Goal: Navigation & Orientation: Find specific page/section

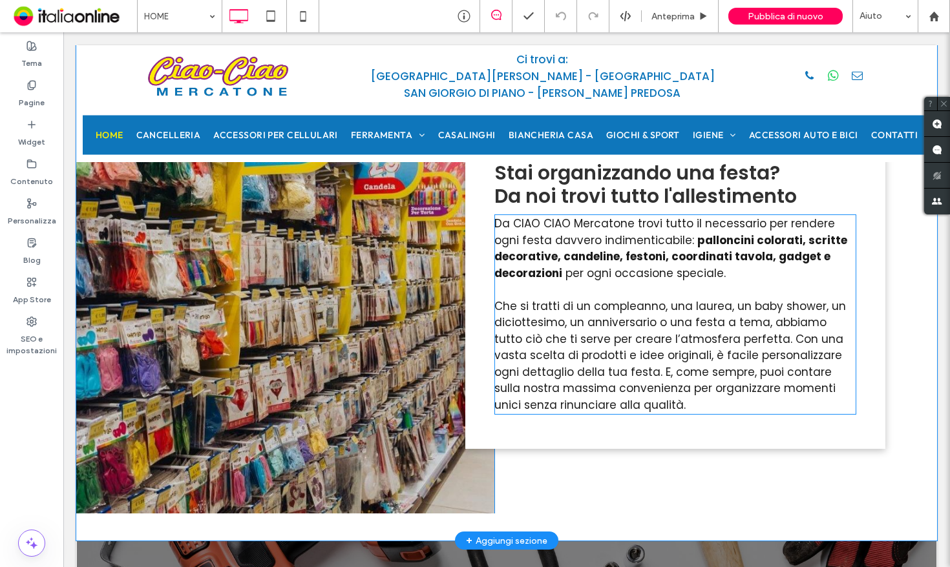
scroll to position [3295, 0]
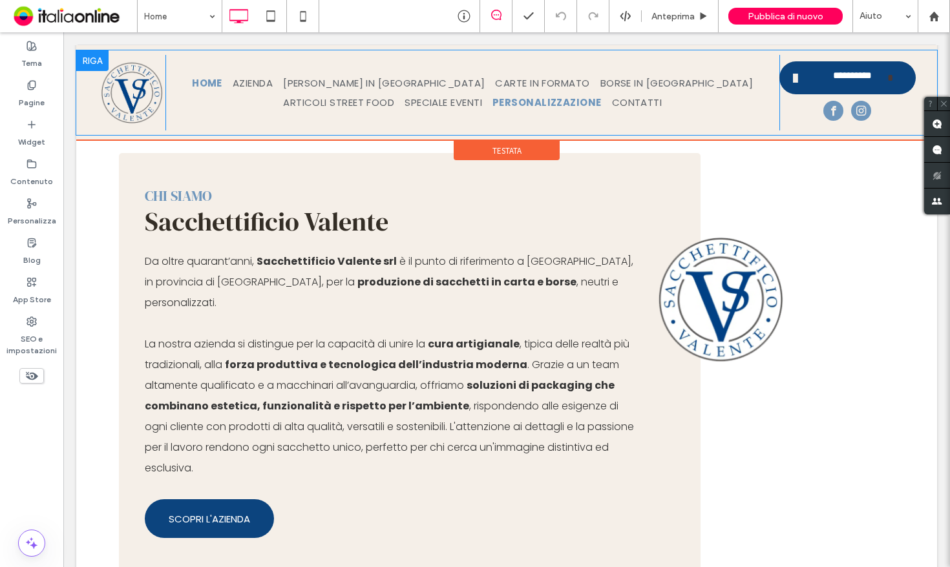
scroll to position [388, 0]
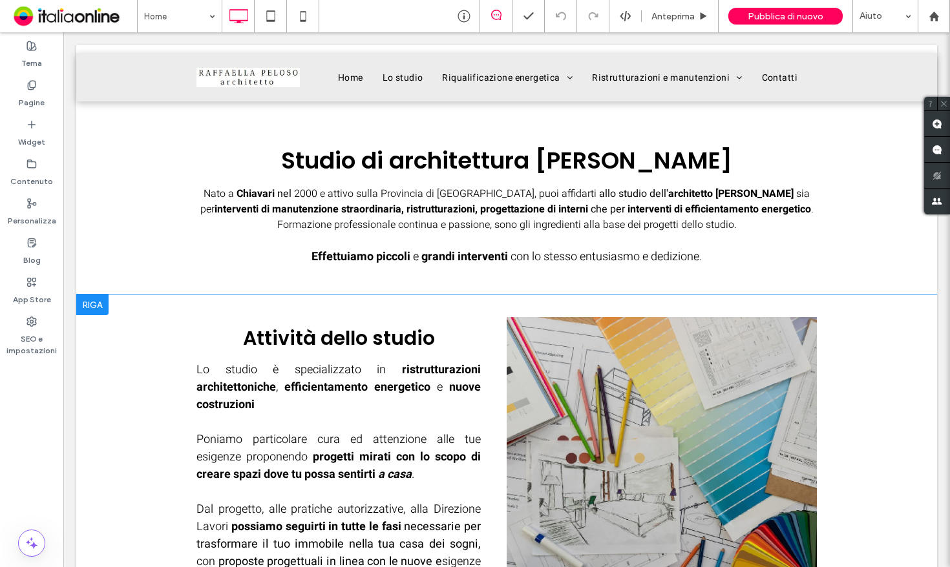
scroll to position [711, 0]
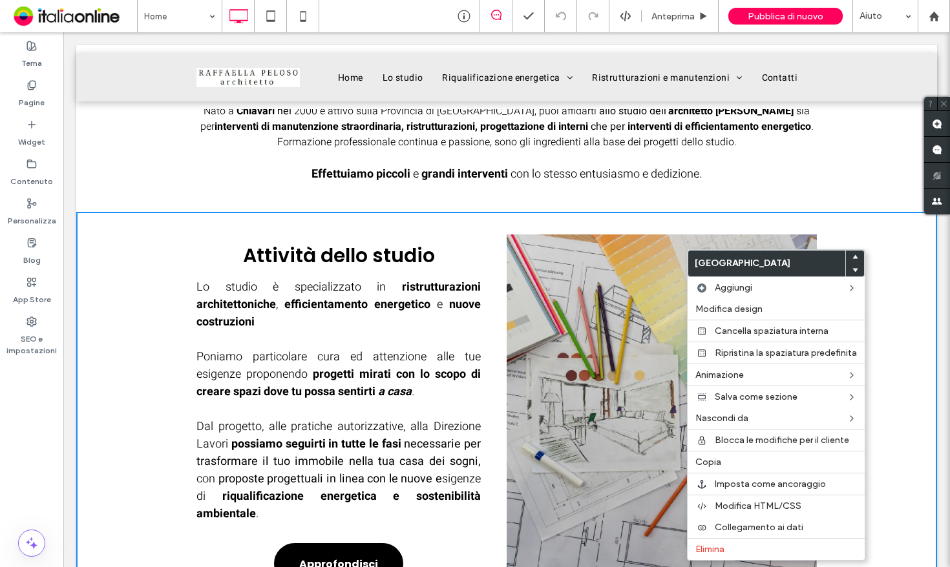
click at [893, 159] on div "Studio di architettura [PERSON_NAME] Nato a [GEOGRAPHIC_DATA] nel 2000 e attivo…" at bounding box center [506, 110] width 861 height 204
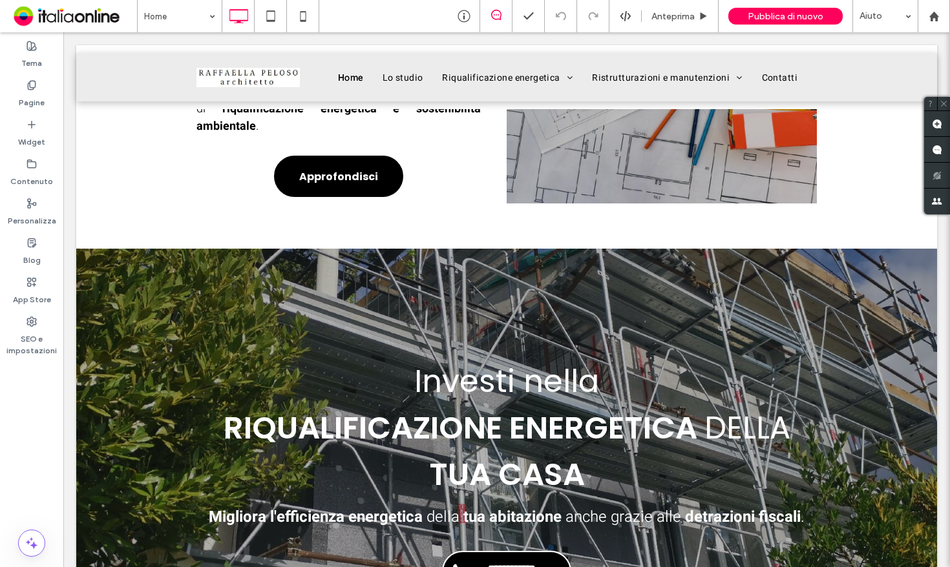
scroll to position [1163, 0]
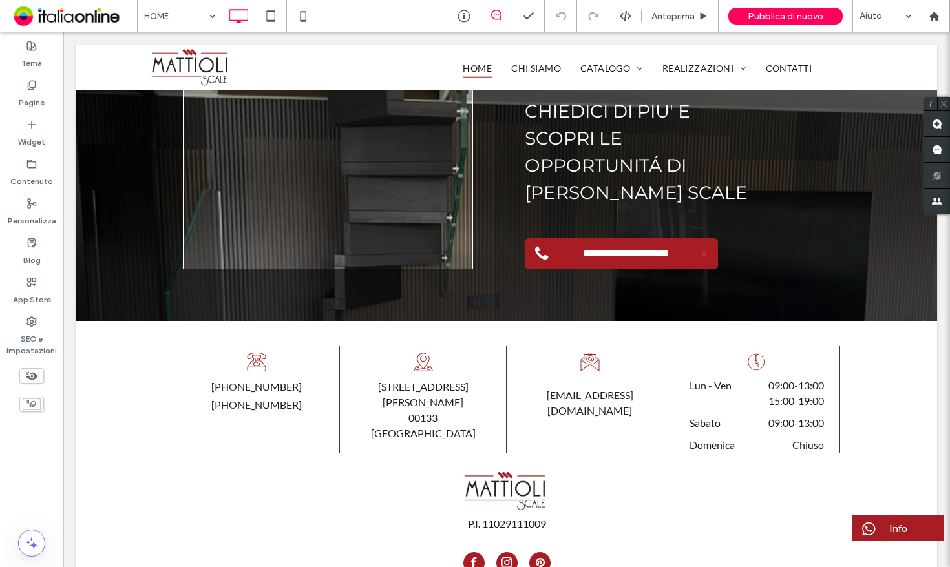
scroll to position [2904, 0]
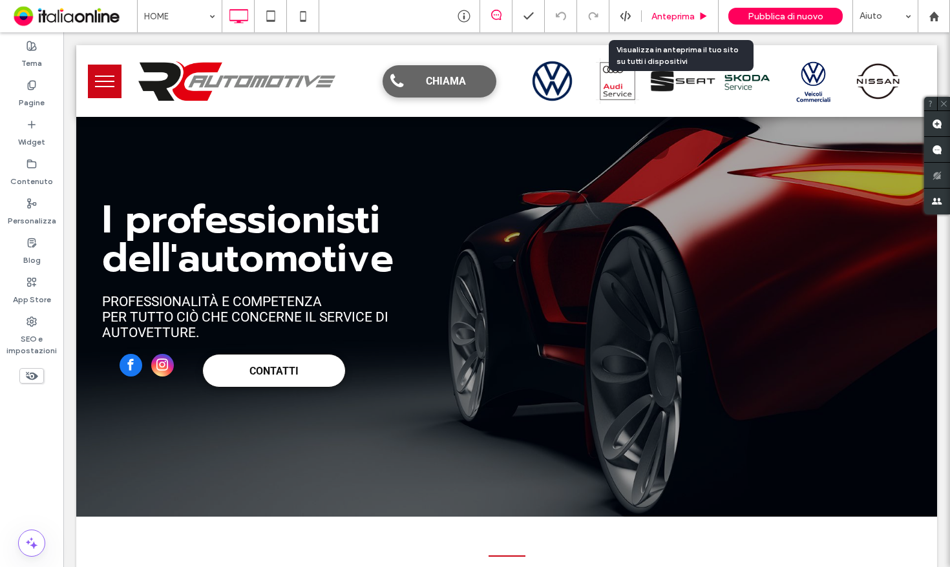
click at [684, 18] on span "Anteprima" at bounding box center [672, 16] width 43 height 11
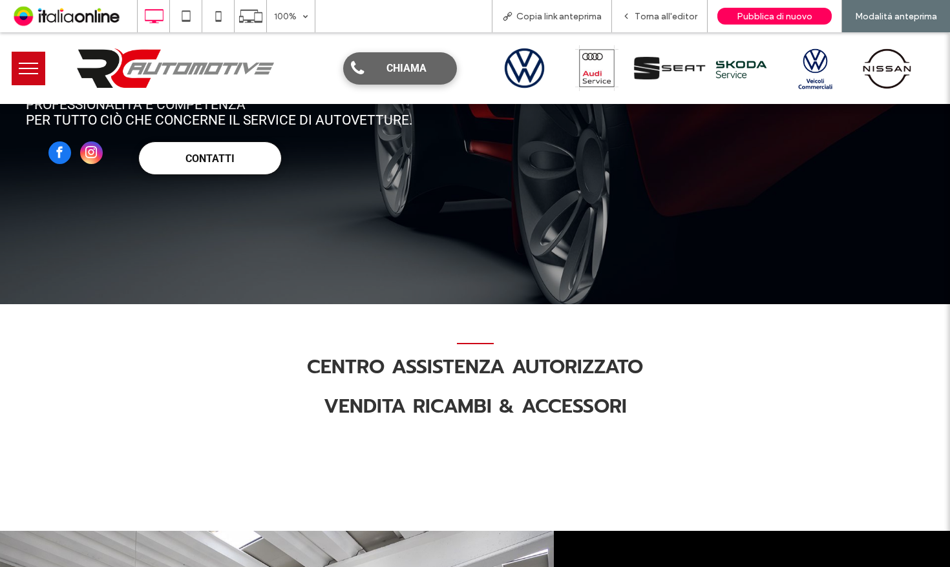
scroll to position [258, 0]
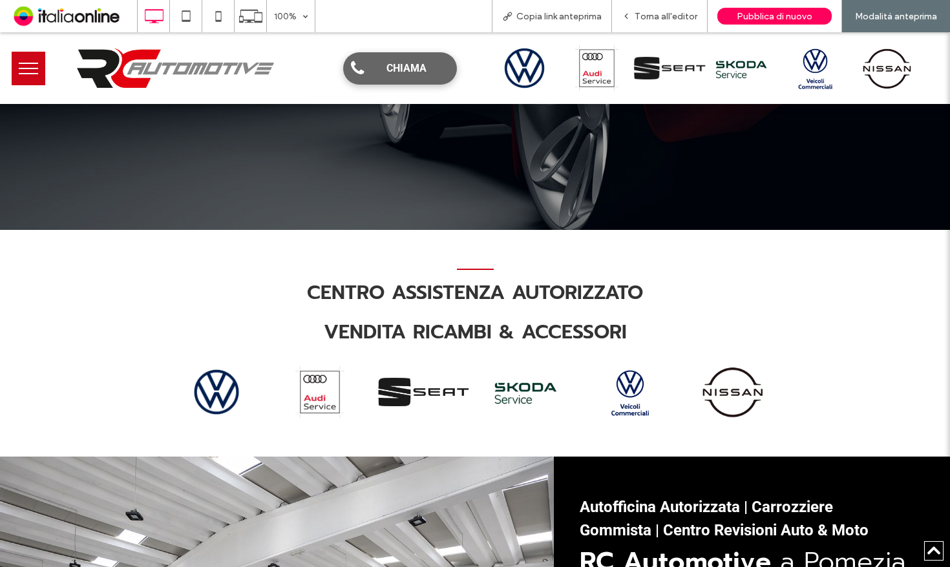
click at [26, 70] on button "menu" at bounding box center [29, 69] width 34 height 34
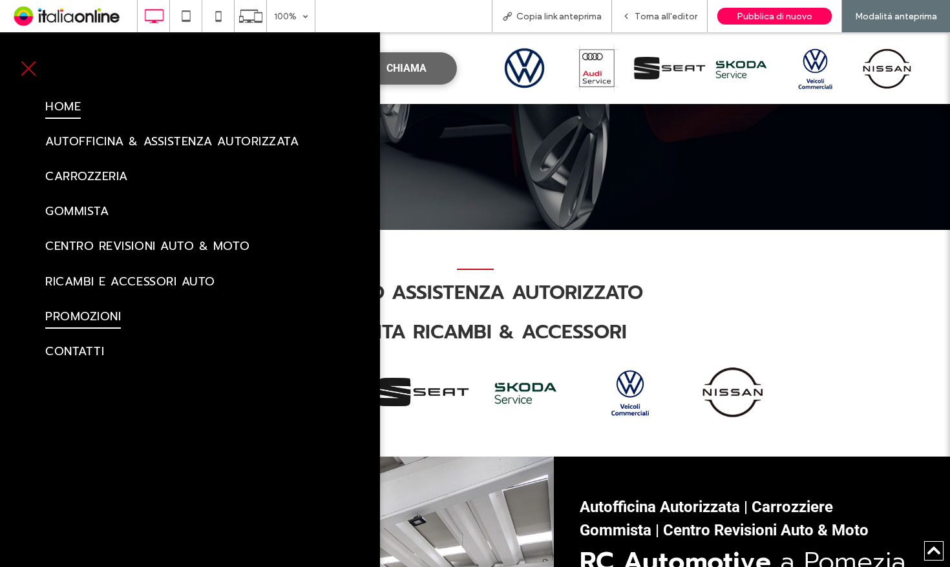
click at [88, 319] on span "PROMOZIONI" at bounding box center [83, 316] width 76 height 25
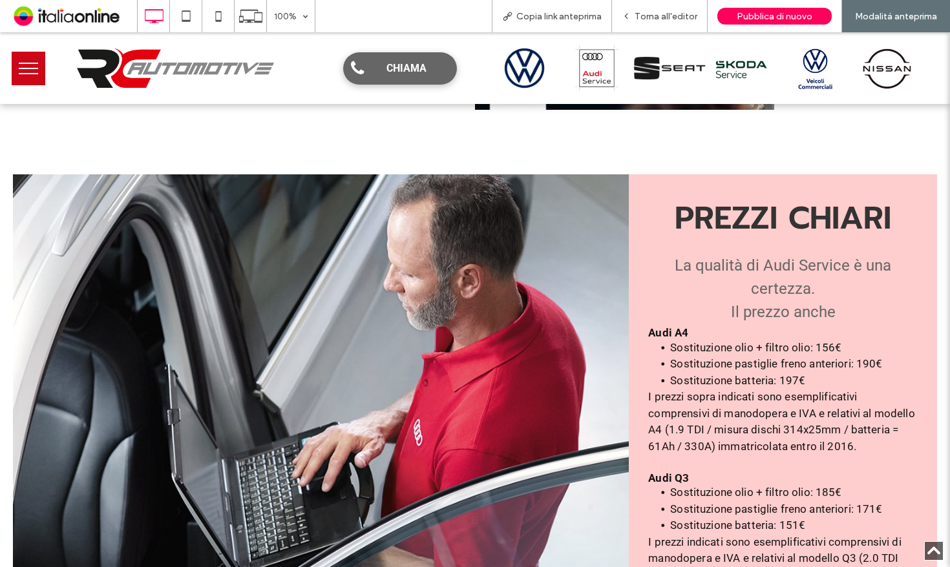
scroll to position [1421, 0]
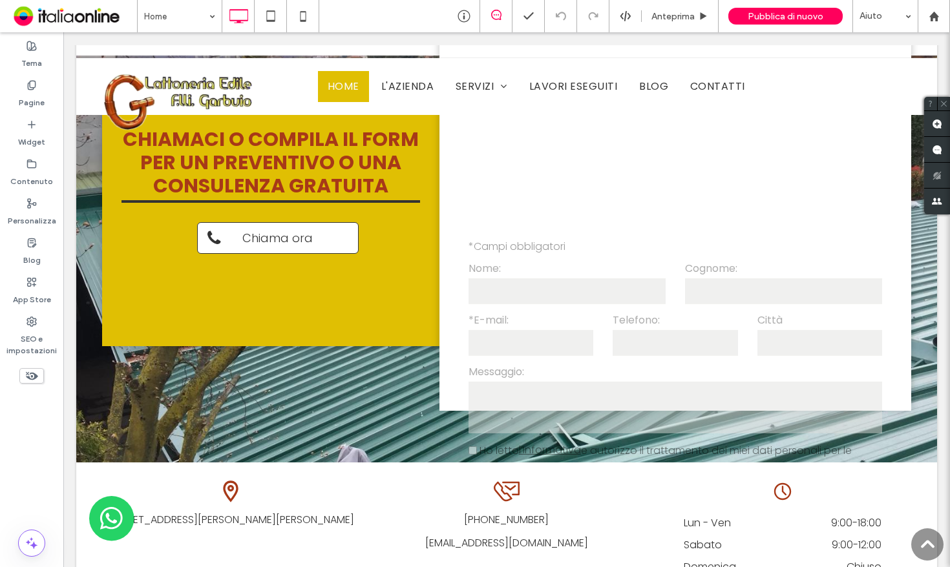
scroll to position [2064, 0]
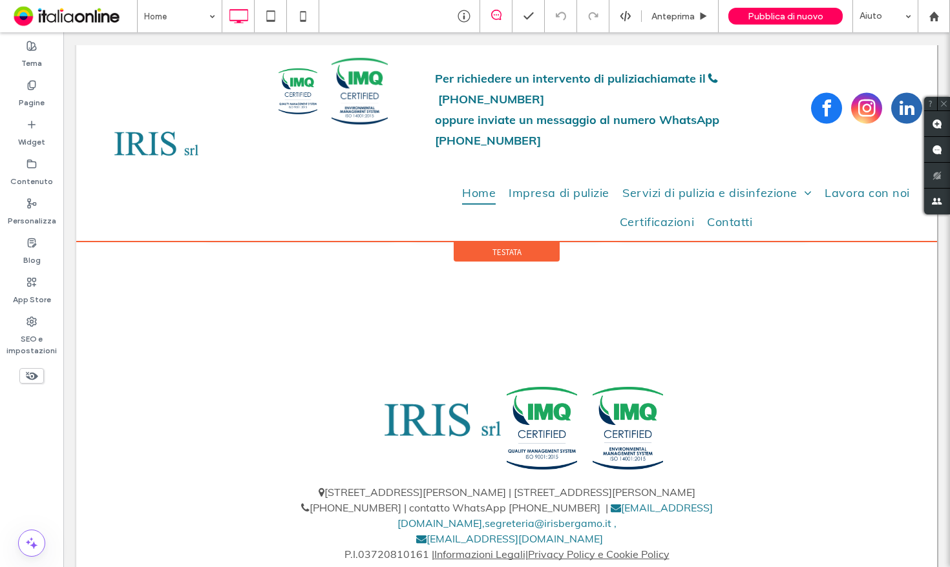
scroll to position [2834, 0]
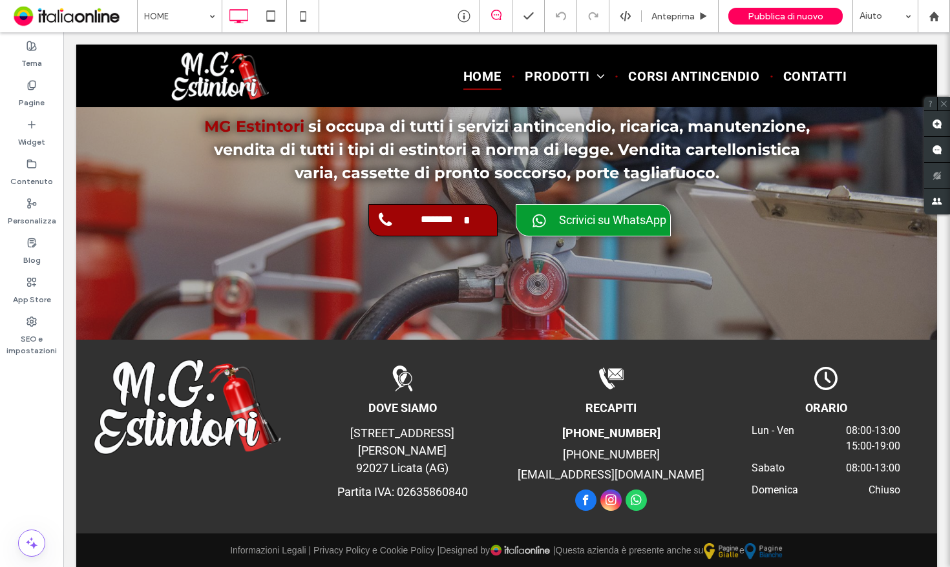
scroll to position [4172, 0]
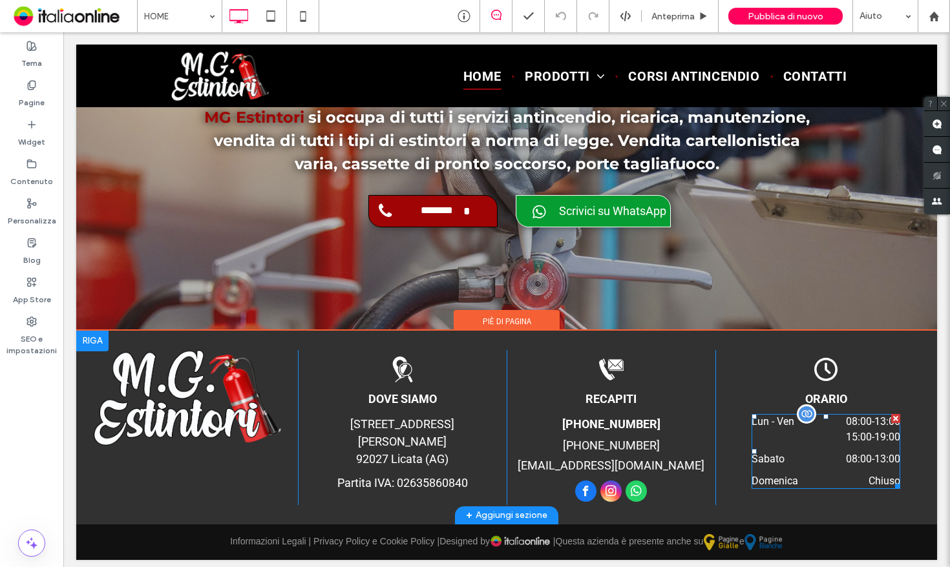
click at [811, 443] on div "Lun - Ven 08:00 - 13:00 15:00 - 19:00" at bounding box center [825, 432] width 149 height 37
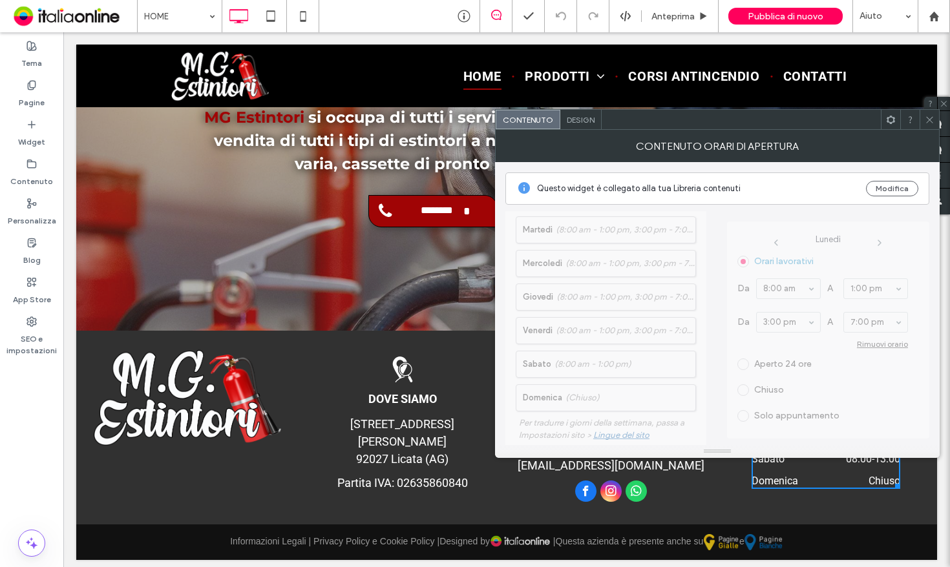
scroll to position [129, 0]
click at [617, 308] on span "Giorni lavorativi Lunedì (8:00 am - 1:00 pm, 3:00 pm - 7:00 pm) Martedì (8:00 a…" at bounding box center [605, 255] width 201 height 346
click at [925, 120] on icon at bounding box center [930, 120] width 10 height 10
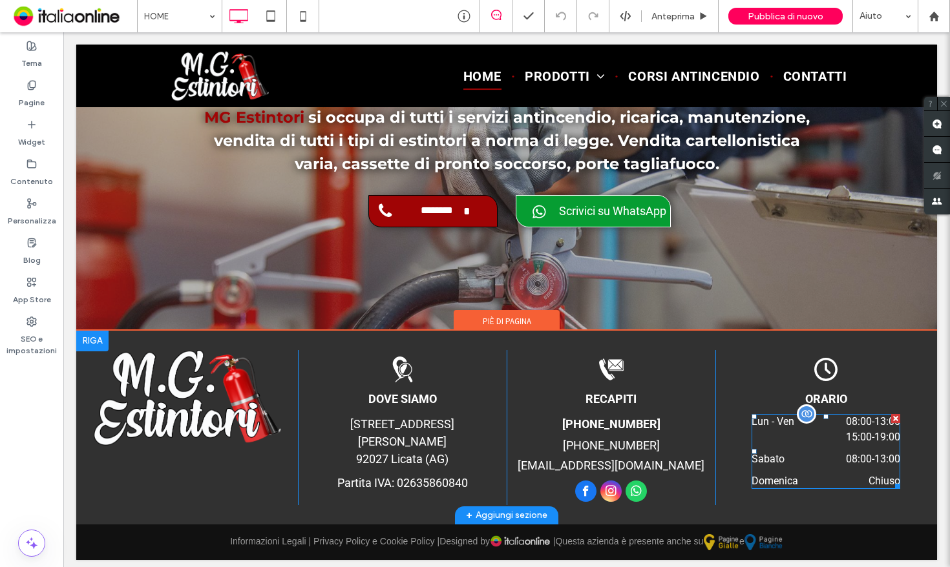
click at [854, 455] on time "08:00" at bounding box center [859, 459] width 26 height 12
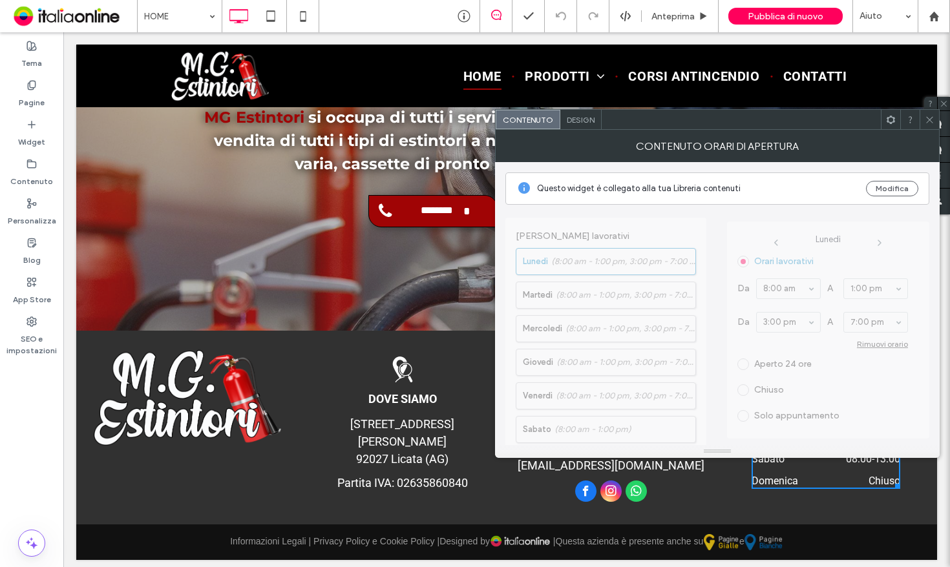
click at [680, 424] on span "Giorni lavorativi Lunedì (8:00 am - 1:00 pm, 3:00 pm - 7:00 pm) Martedì (8:00 a…" at bounding box center [605, 384] width 201 height 346
click at [899, 193] on button "Modifica" at bounding box center [892, 189] width 52 height 16
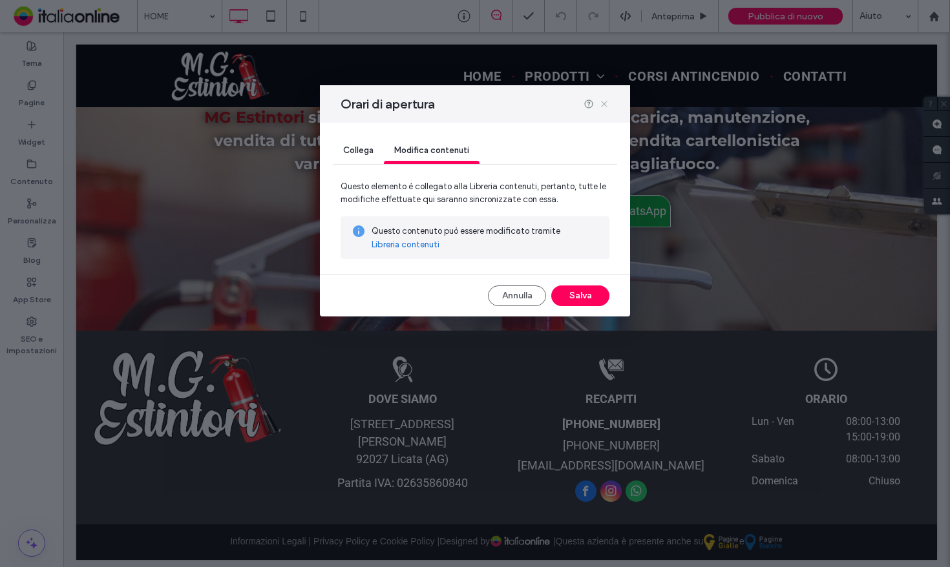
click at [609, 105] on icon at bounding box center [604, 104] width 10 height 10
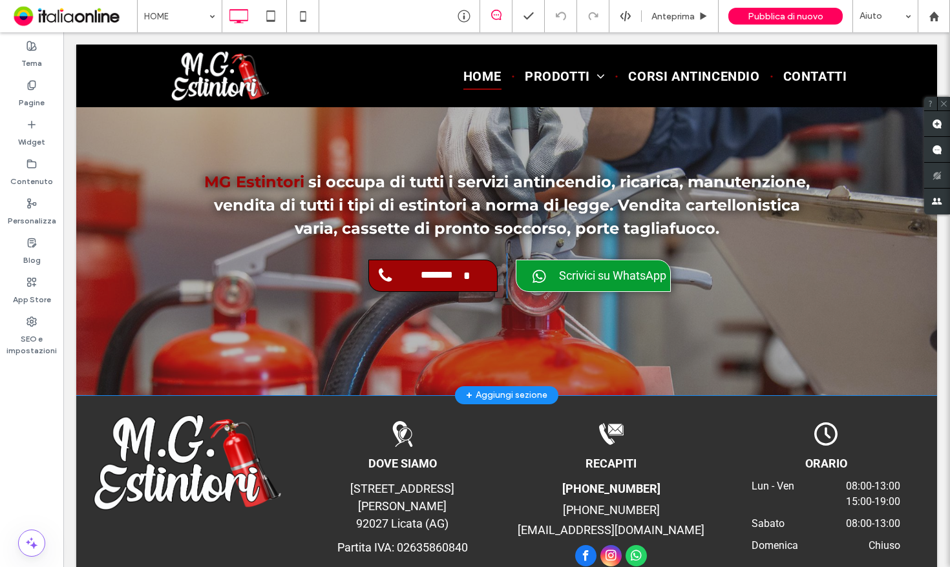
scroll to position [4172, 0]
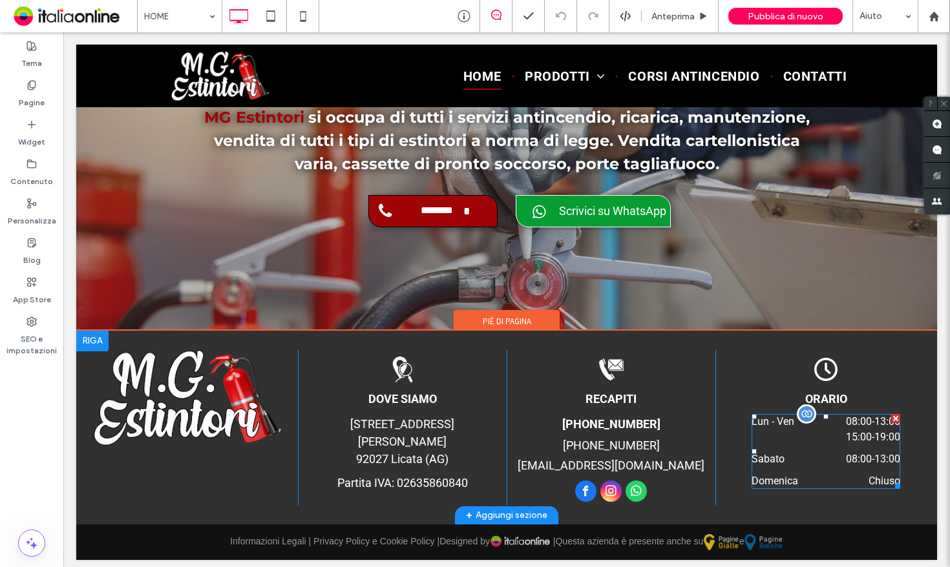
click at [753, 454] on dt "Sabato" at bounding box center [775, 460] width 48 height 16
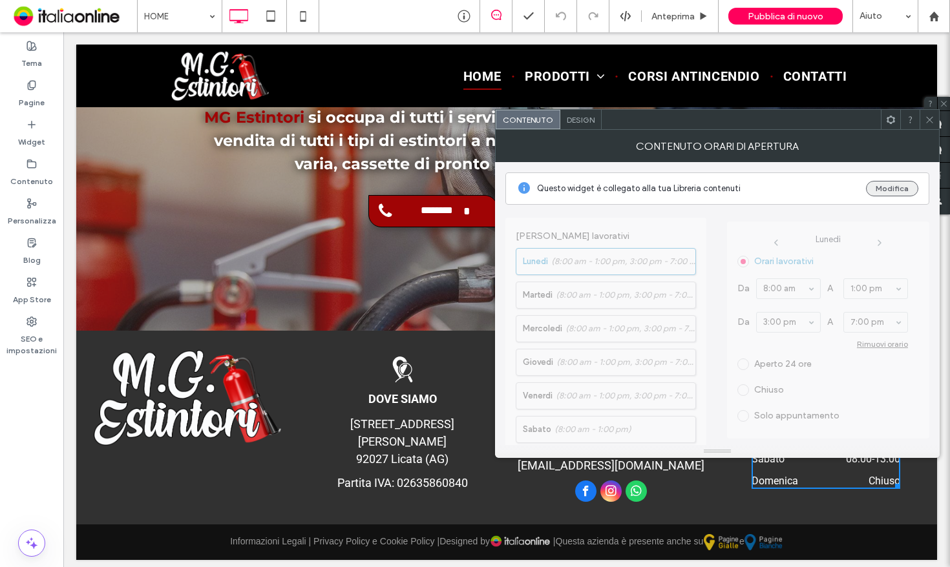
click at [887, 180] on div "Questo widget è collegato alla tua Libreria contenuti Modifica" at bounding box center [717, 188] width 424 height 32
click at [889, 191] on button "Modifica" at bounding box center [892, 189] width 52 height 16
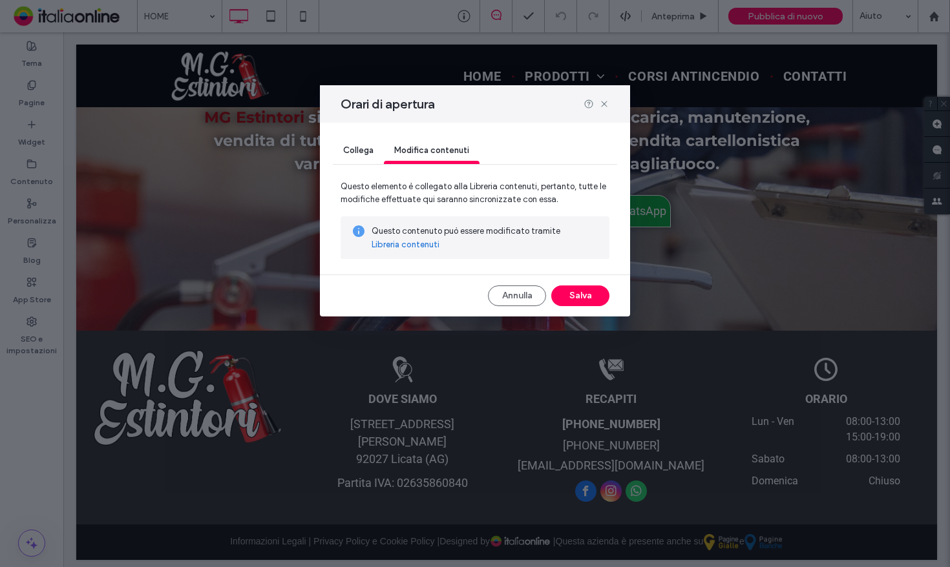
click at [430, 244] on link "Libreria contenuti" at bounding box center [405, 244] width 68 height 13
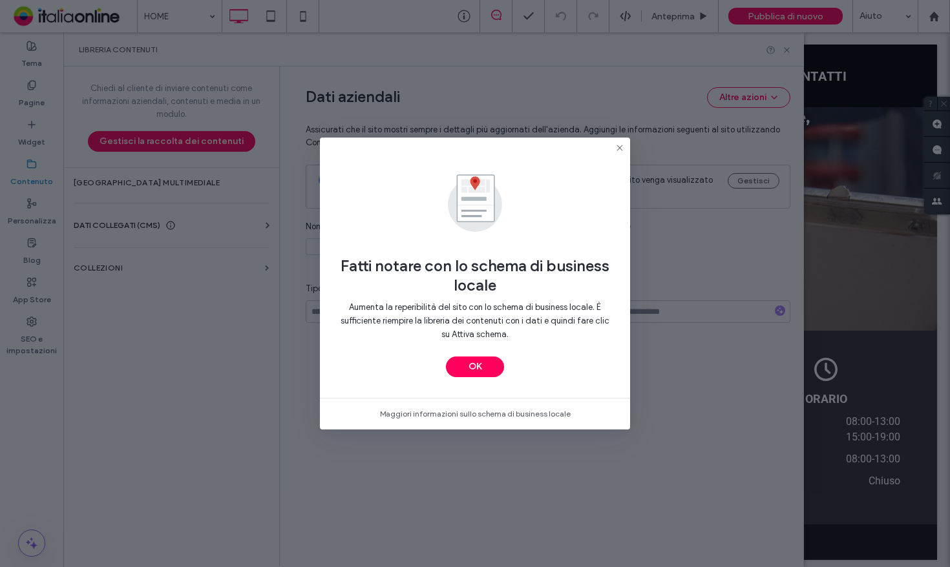
type input "**********"
drag, startPoint x: 479, startPoint y: 347, endPoint x: 479, endPoint y: 359, distance: 11.6
click at [479, 347] on div "Aumenta la reperibilità del sito con lo schema di business locale. È sufficient…" at bounding box center [474, 325] width 269 height 61
click at [479, 363] on button "OK" at bounding box center [475, 367] width 58 height 21
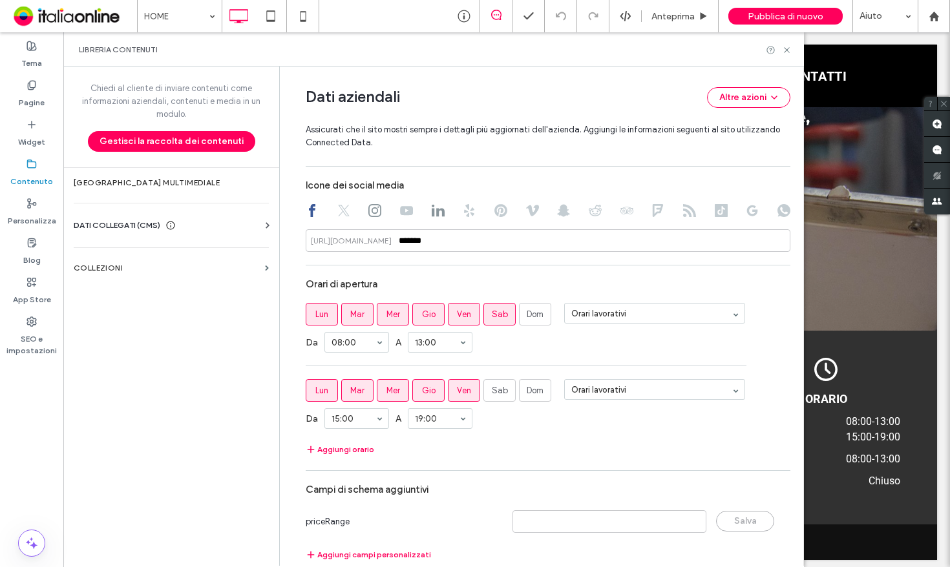
scroll to position [655, 0]
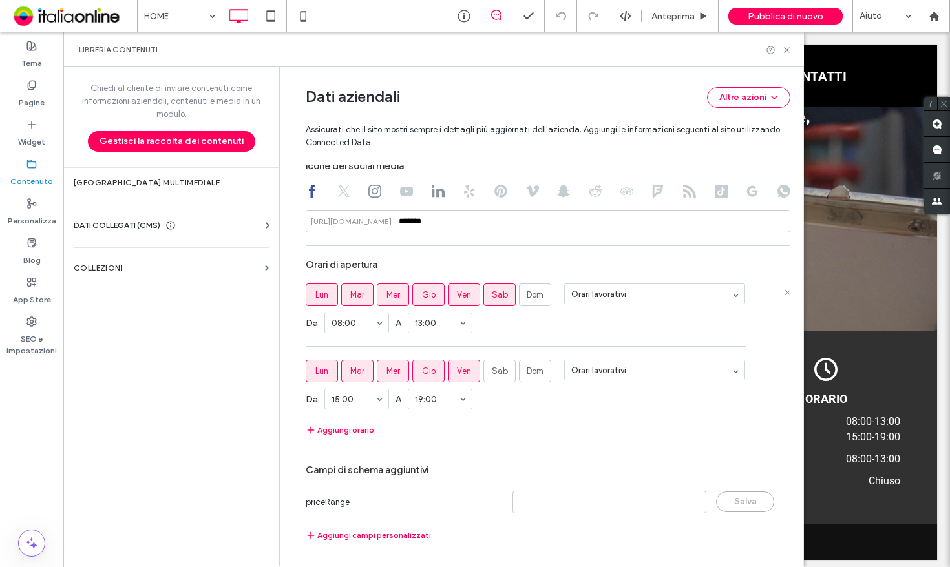
click at [501, 291] on label "Sab" at bounding box center [499, 295] width 32 height 23
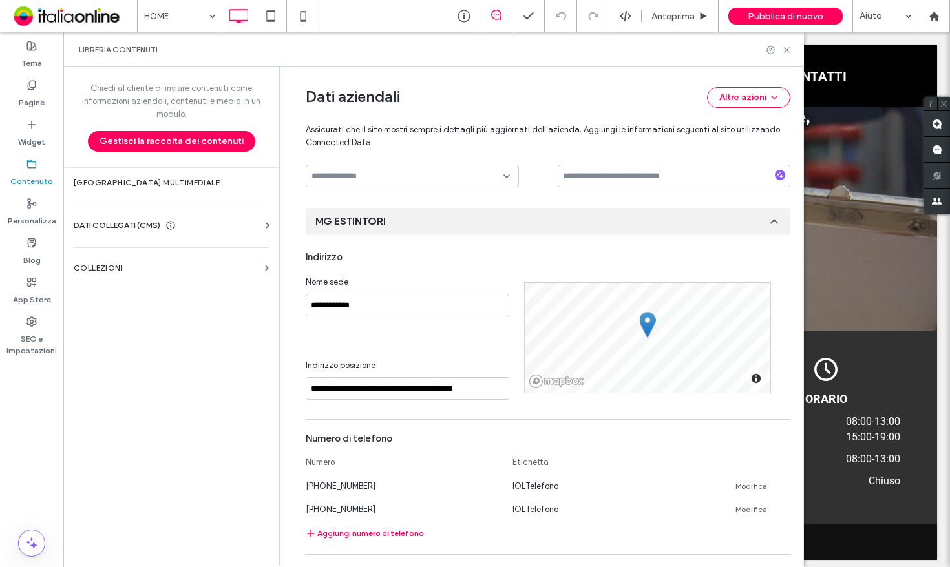
scroll to position [0, 0]
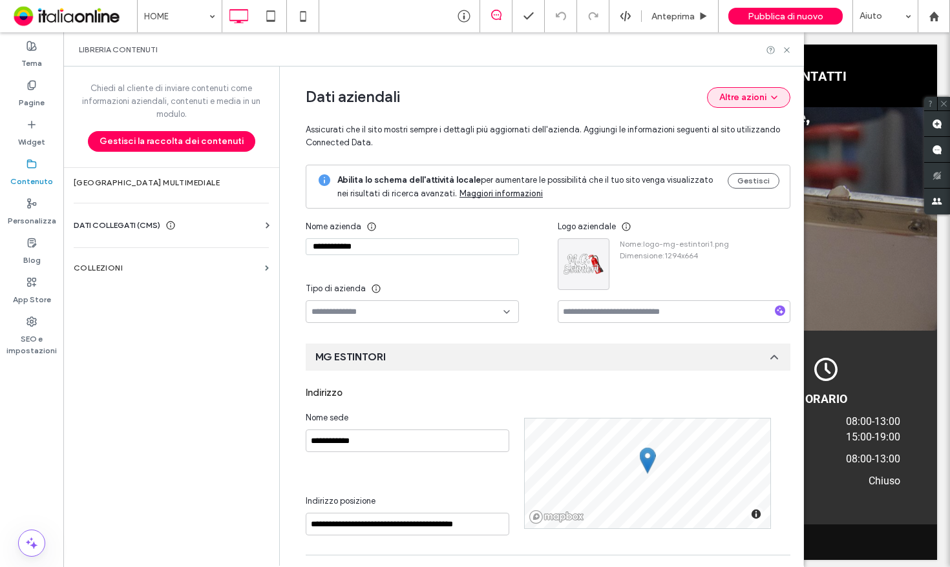
click at [713, 107] on button "Altre azioni" at bounding box center [748, 97] width 83 height 21
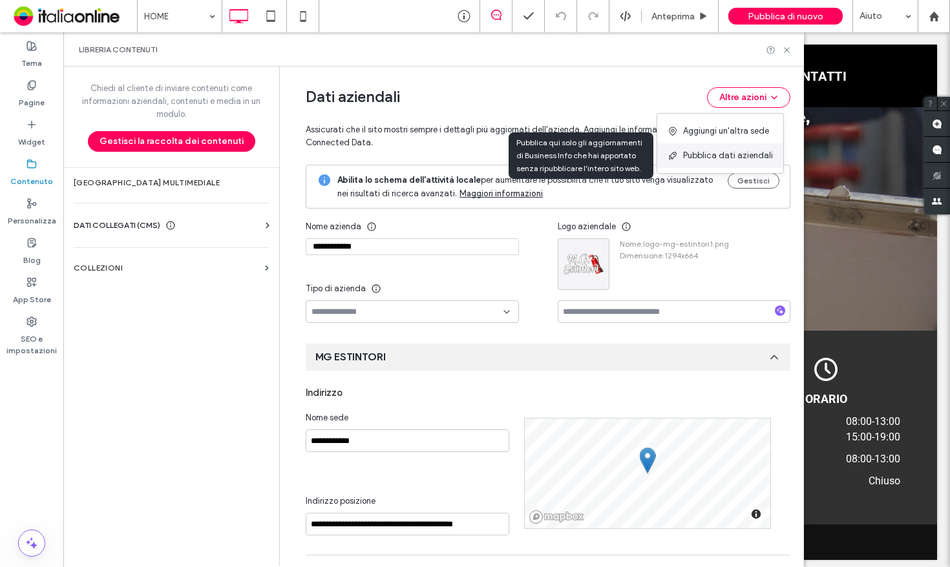
click at [727, 148] on div "Pubblica dati aziendali" at bounding box center [720, 155] width 126 height 25
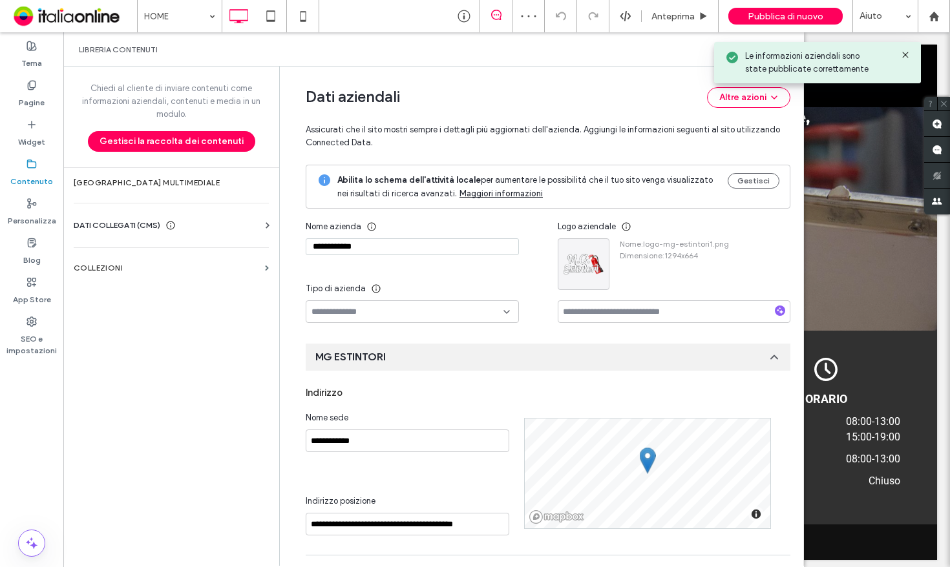
click at [902, 56] on icon at bounding box center [905, 55] width 10 height 10
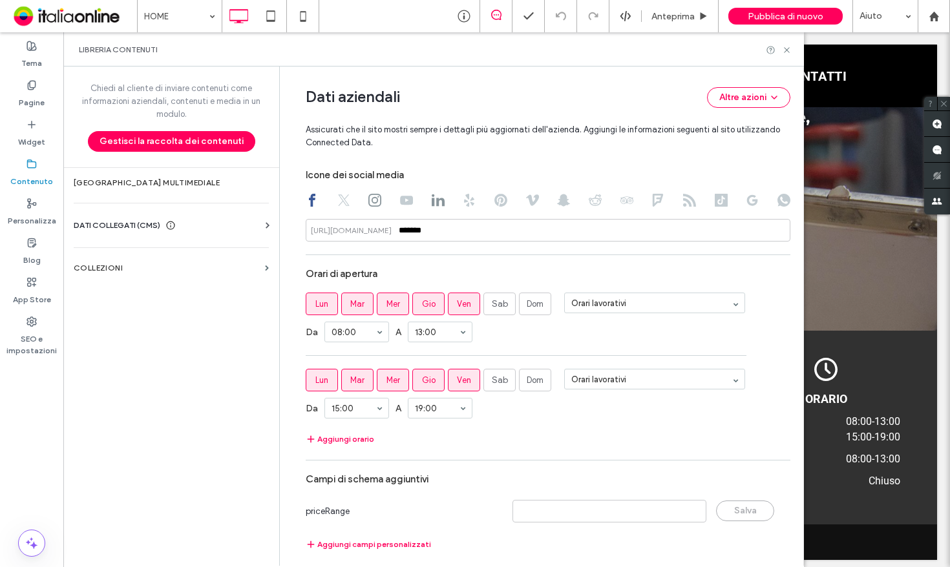
scroll to position [655, 0]
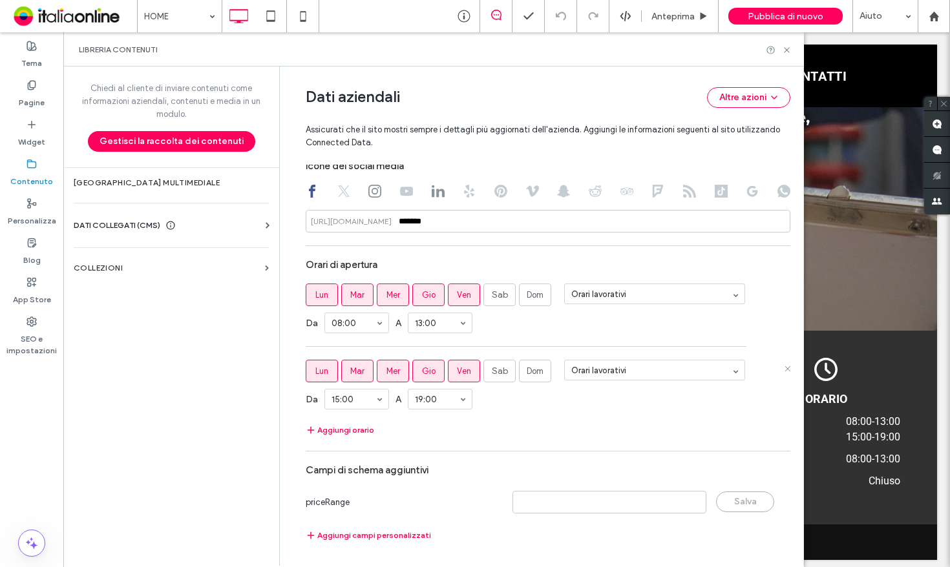
click at [696, 395] on div "Da 15:00 A 19:00" at bounding box center [548, 399] width 485 height 34
click at [783, 45] on icon at bounding box center [787, 50] width 10 height 10
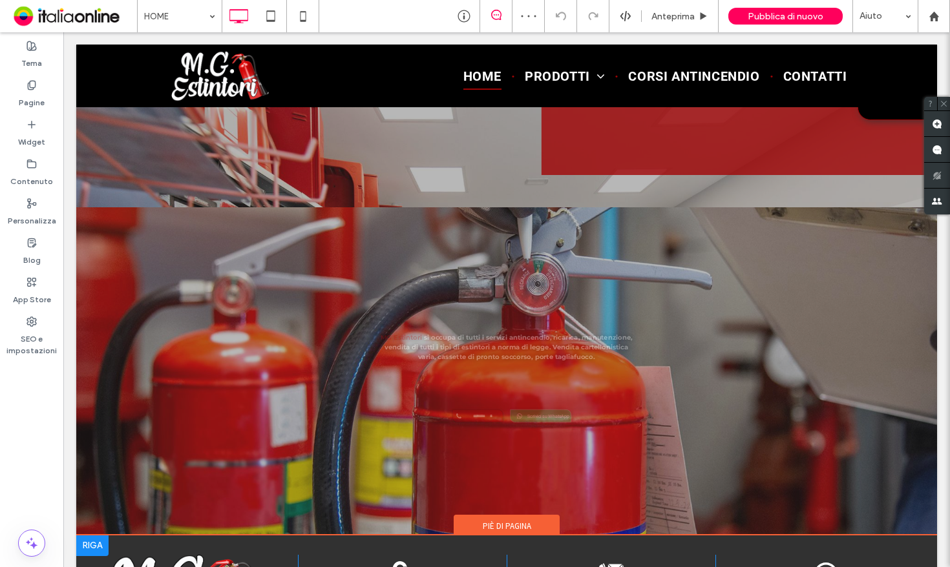
scroll to position [4172, 0]
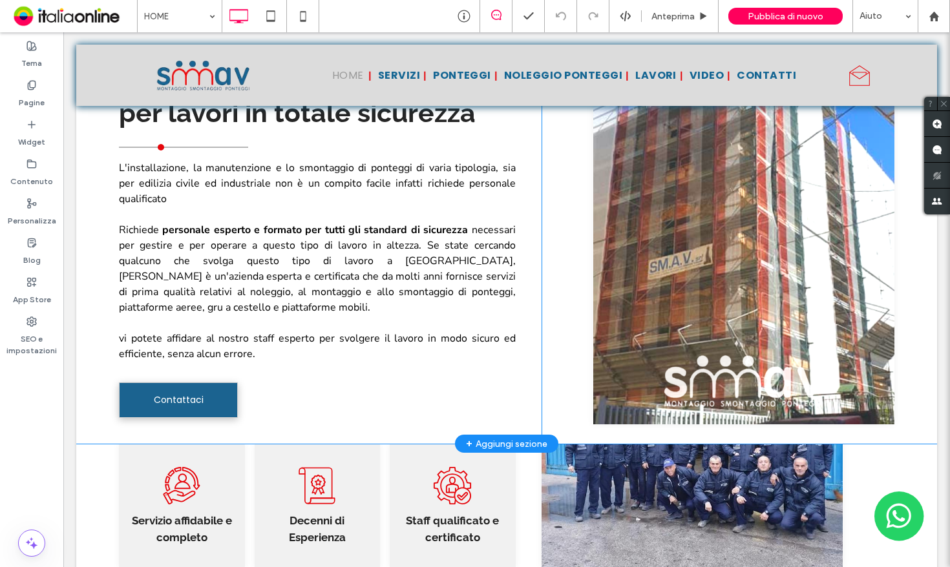
scroll to position [2003, 0]
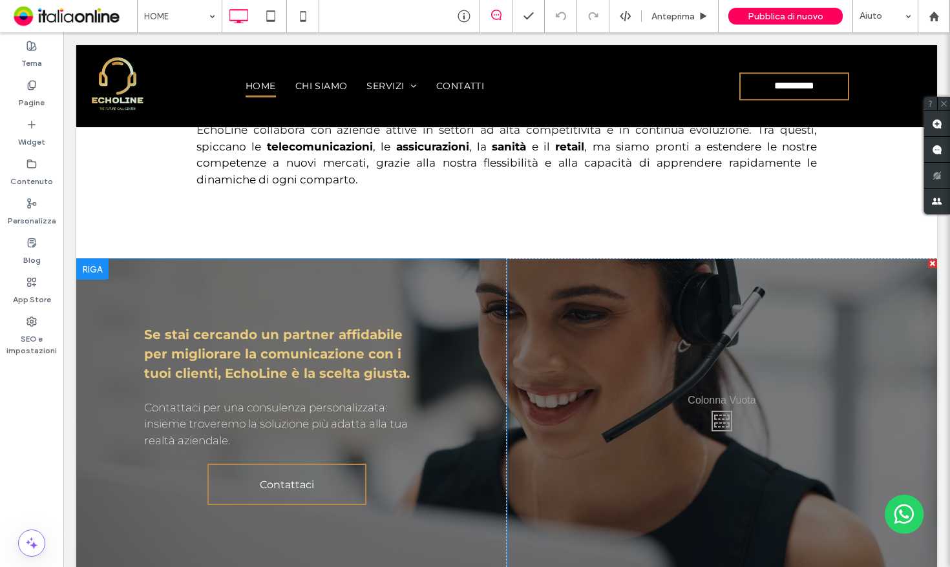
scroll to position [2706, 0]
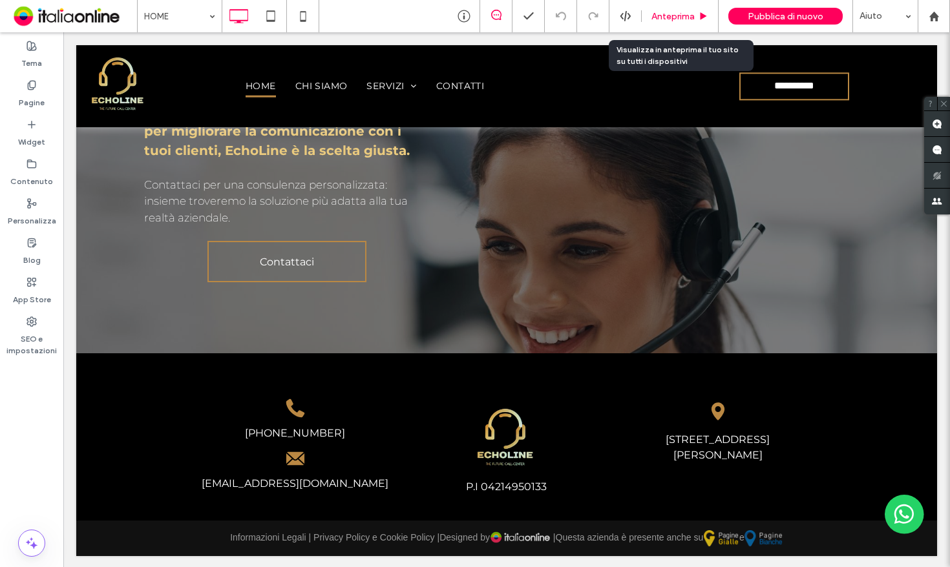
click at [702, 12] on icon at bounding box center [703, 17] width 10 height 10
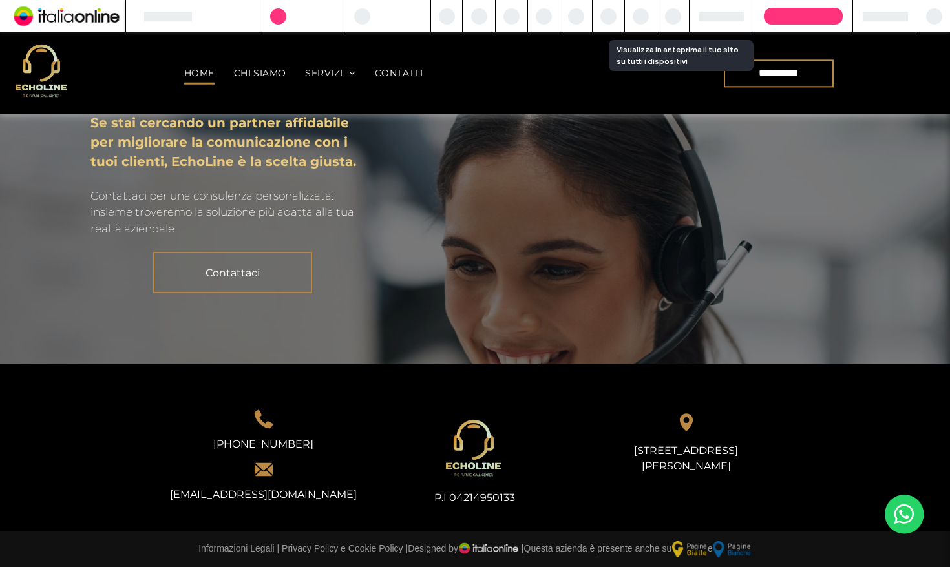
scroll to position [2680, 0]
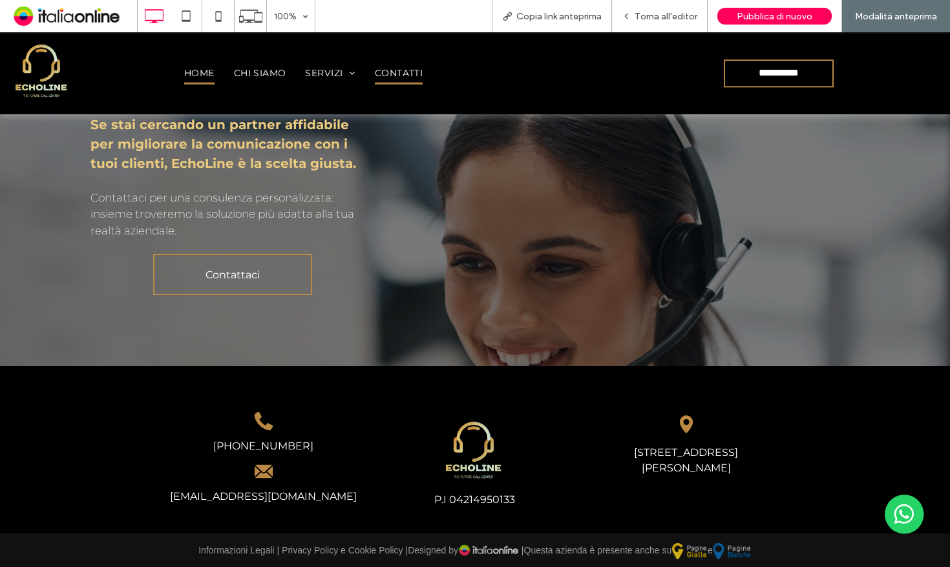
click at [375, 76] on span "CONTATTI" at bounding box center [399, 73] width 48 height 23
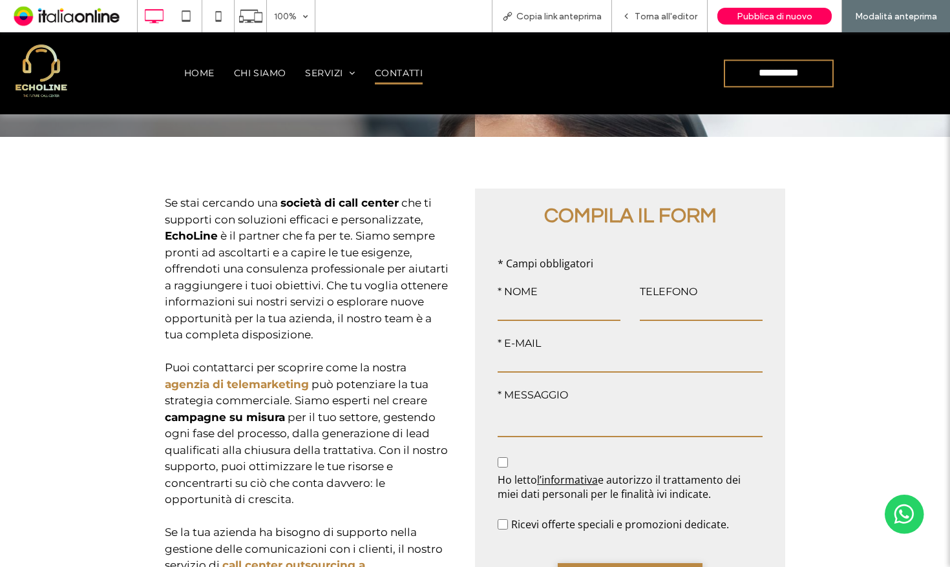
scroll to position [517, 0]
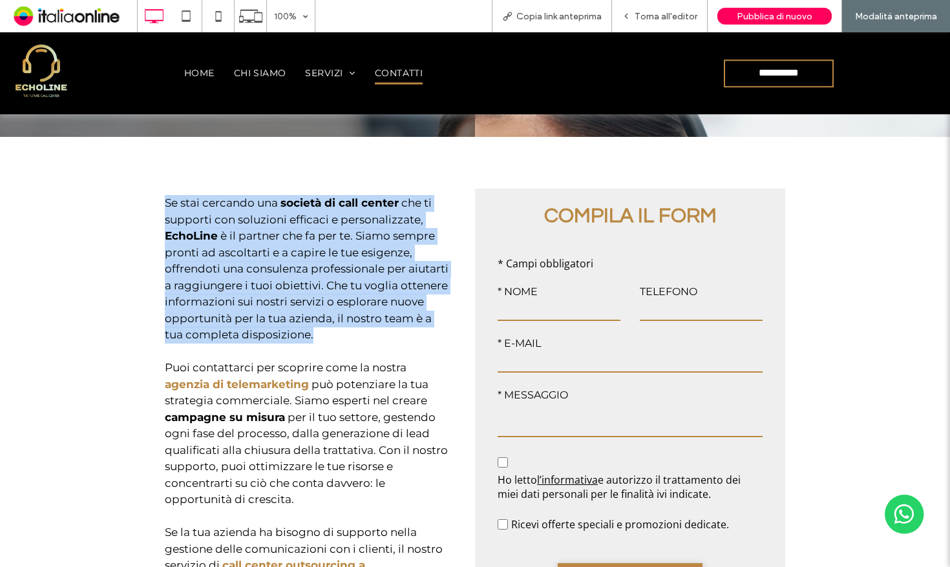
drag, startPoint x: 143, startPoint y: 191, endPoint x: 427, endPoint y: 326, distance: 314.7
click at [428, 326] on div "Se stai cercando una società di call center che ti supporti con soluzioni effic…" at bounding box center [475, 557] width 950 height 841
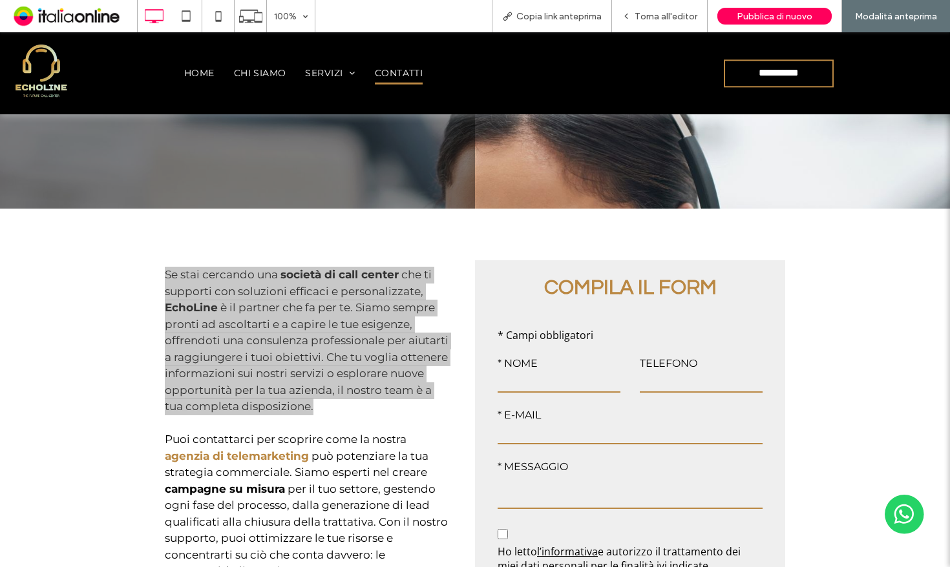
scroll to position [452, 0]
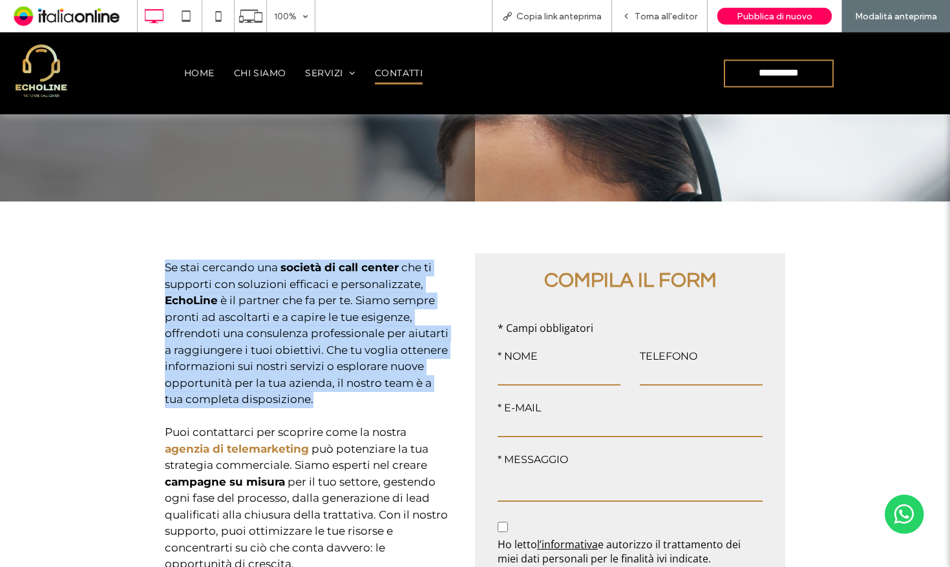
click at [436, 358] on p "Se stai cercando una società di call center che ti supporti con soluzioni effic…" at bounding box center [307, 334] width 284 height 149
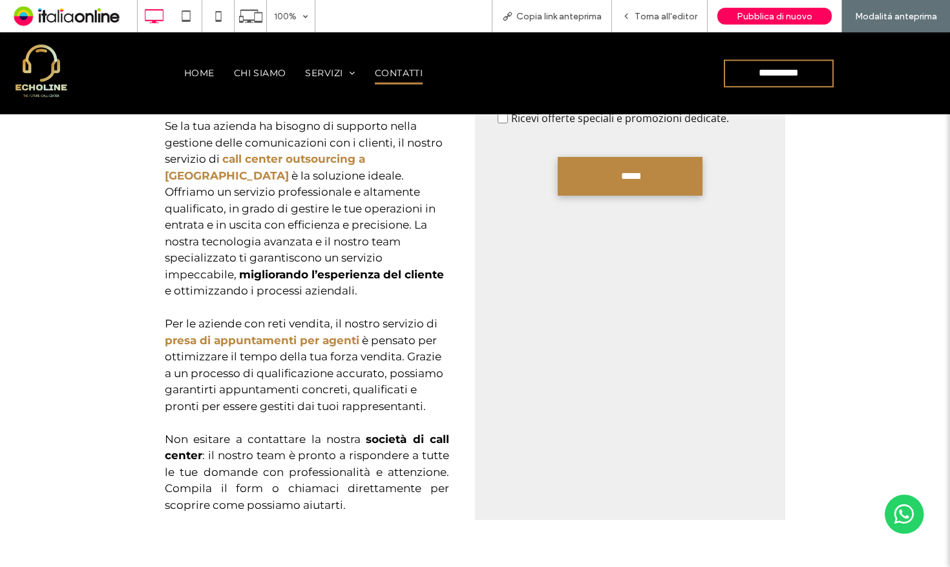
scroll to position [1163, 0]
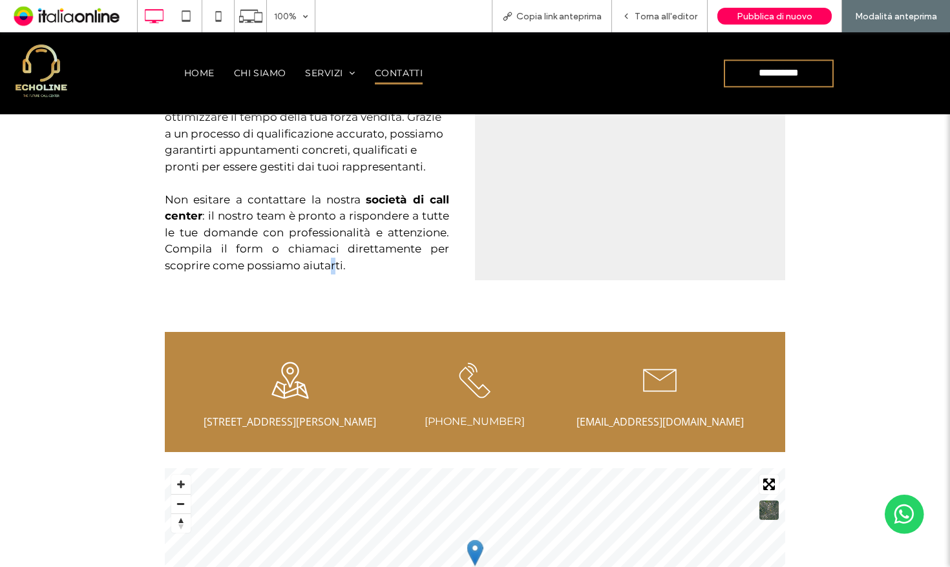
drag, startPoint x: 322, startPoint y: 260, endPoint x: 329, endPoint y: 249, distance: 12.5
click at [364, 244] on p "Non esitare a contattare la nostra società di call center : il nostro team è pr…" at bounding box center [307, 233] width 284 height 83
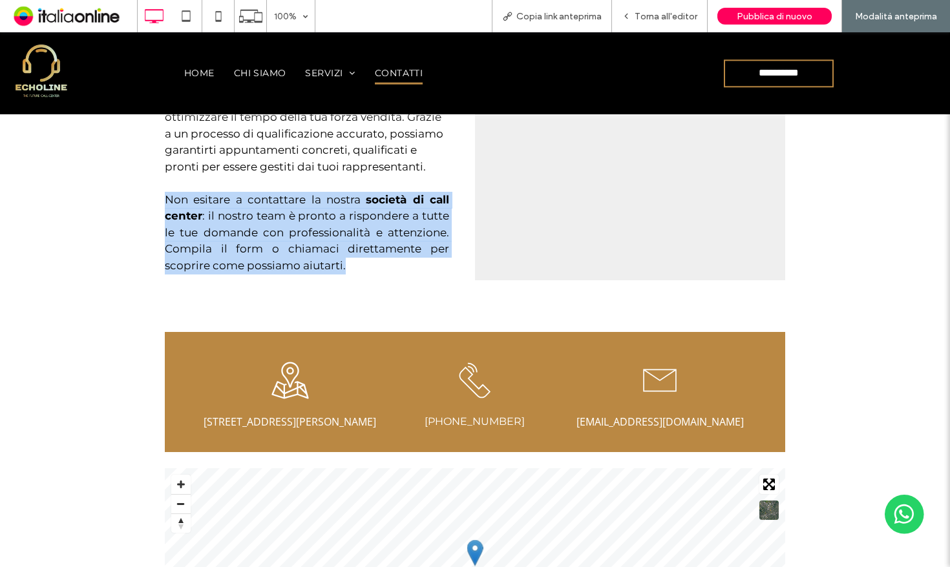
drag, startPoint x: 391, startPoint y: 237, endPoint x: 136, endPoint y: 183, distance: 260.3
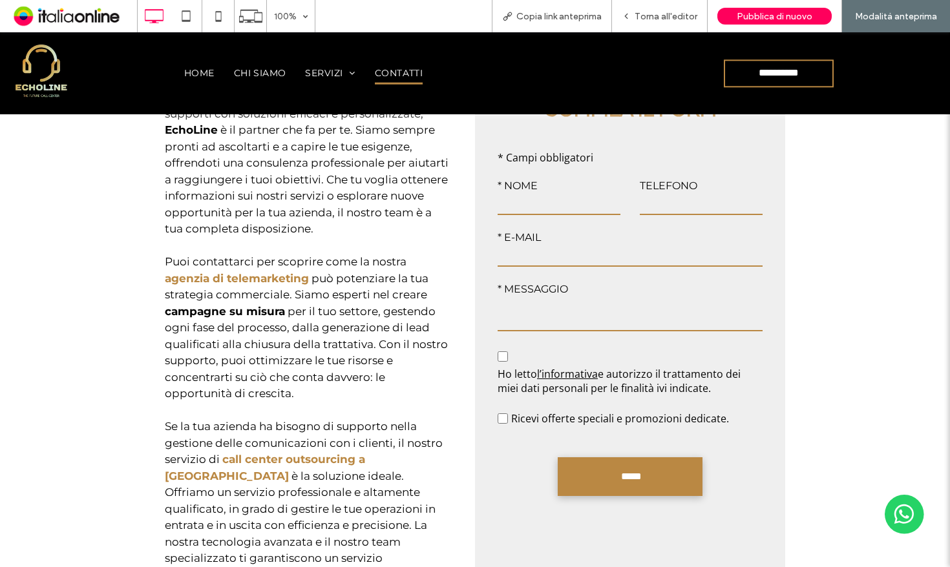
scroll to position [581, 0]
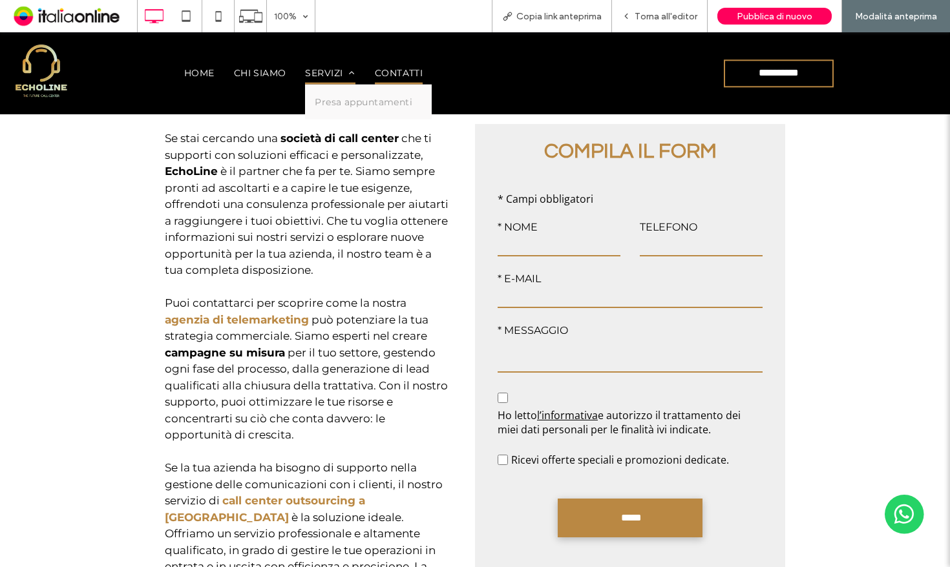
click at [348, 68] on span at bounding box center [348, 72] width 12 height 9
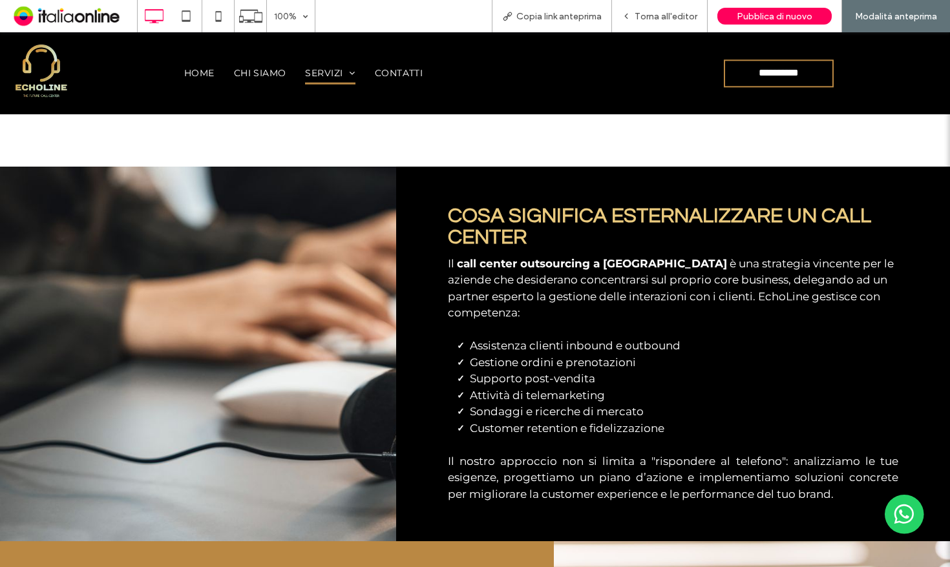
scroll to position [775, 0]
